Goal: Transaction & Acquisition: Subscribe to service/newsletter

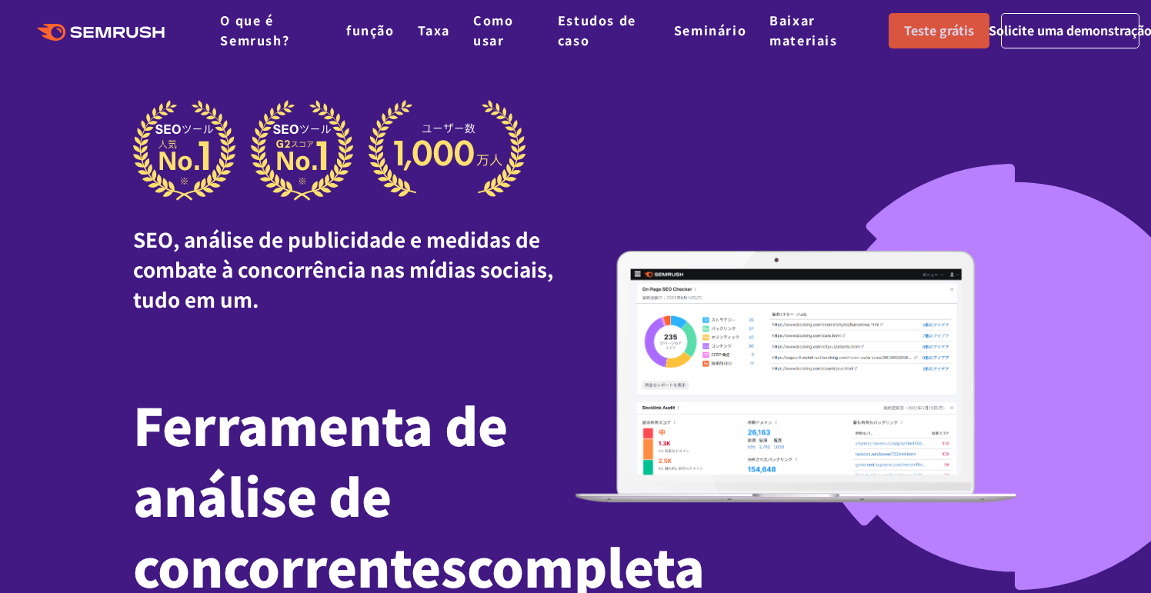
click at [953, 28] on font "Teste grátis" at bounding box center [939, 30] width 70 height 18
click at [432, 30] on font "Taxa" at bounding box center [434, 30] width 32 height 18
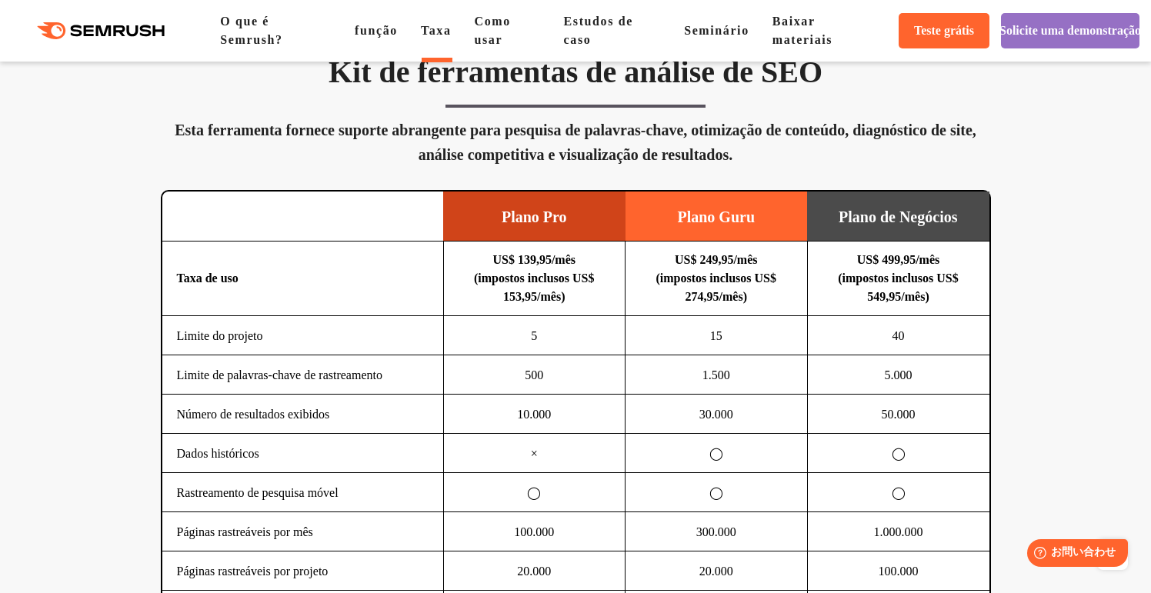
click at [57, 34] on icon ".cls {fill: #FF642D;}" at bounding box center [102, 30] width 174 height 17
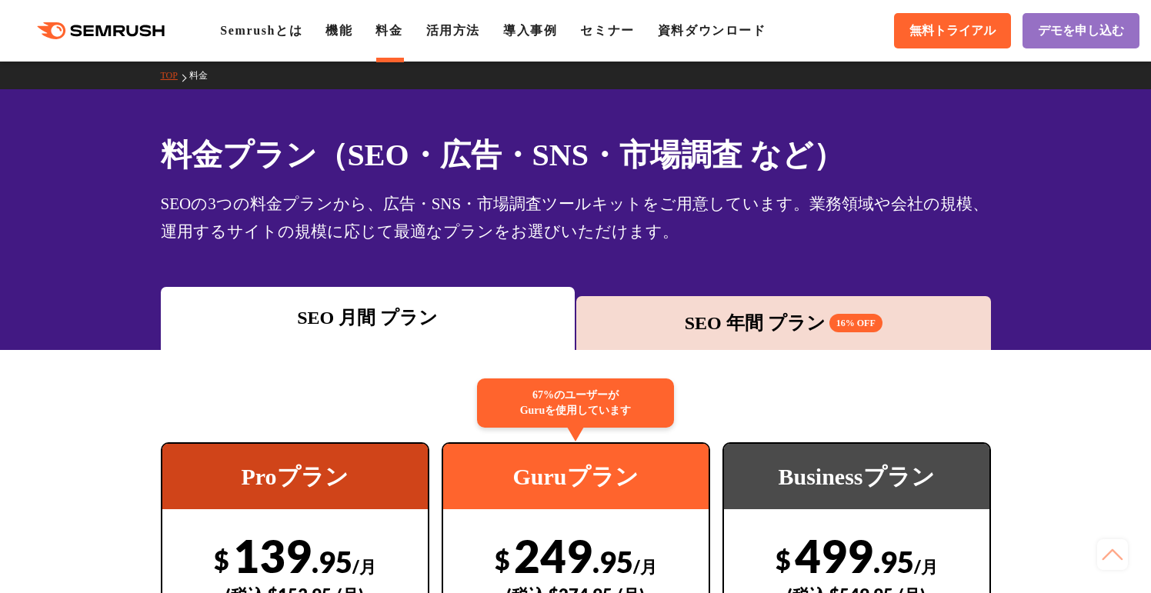
scroll to position [1078, 0]
